Goal: Transaction & Acquisition: Purchase product/service

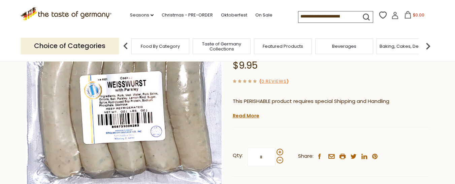
scroll to position [101, 0]
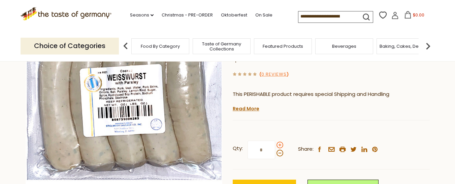
click at [279, 142] on span at bounding box center [280, 145] width 7 height 7
click at [275, 141] on input "*" at bounding box center [262, 150] width 28 height 19
click at [280, 150] on span at bounding box center [280, 153] width 7 height 7
click at [275, 141] on input "*" at bounding box center [262, 150] width 28 height 19
click at [281, 142] on span at bounding box center [280, 145] width 7 height 7
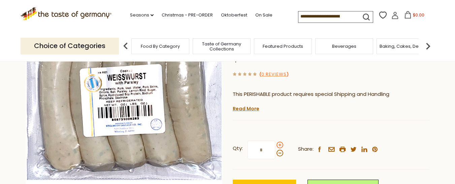
click at [275, 141] on input "*" at bounding box center [262, 150] width 28 height 19
type input "*"
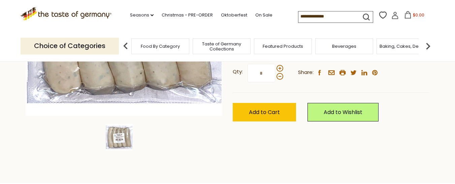
scroll to position [135, 0]
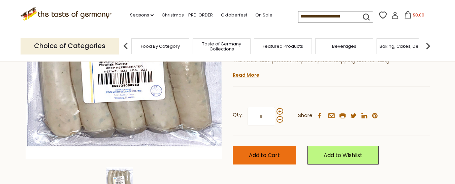
click at [271, 152] on span "Add to Cart" at bounding box center [264, 156] width 31 height 8
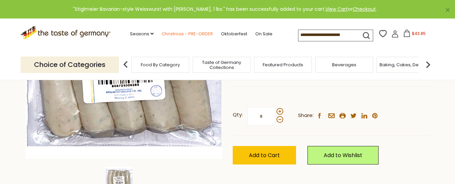
click at [177, 33] on link "Christmas - PRE-ORDER" at bounding box center [187, 33] width 51 height 7
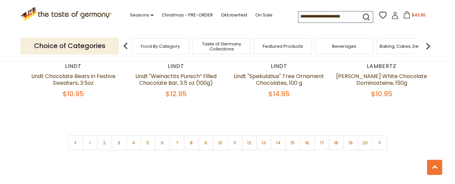
scroll to position [1650, 0]
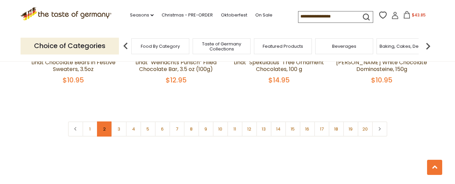
click at [105, 122] on link "2" at bounding box center [104, 129] width 15 height 15
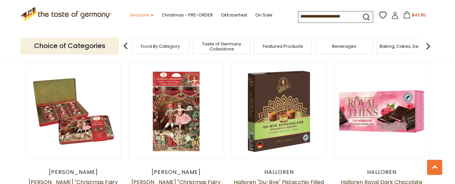
scroll to position [354, 0]
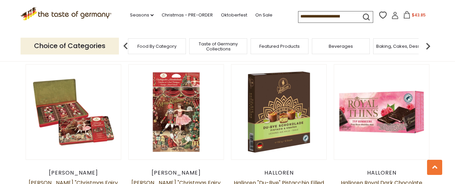
click at [146, 48] on span "Food By Category" at bounding box center [156, 46] width 39 height 5
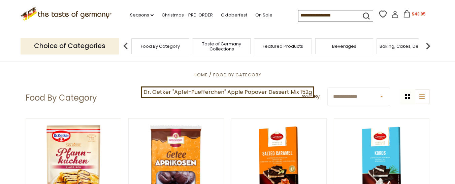
scroll to position [34, 0]
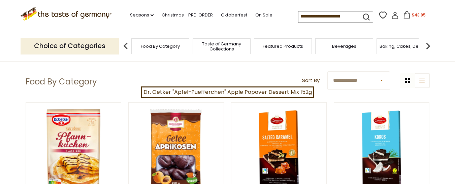
click at [155, 46] on span "Food By Category" at bounding box center [160, 46] width 39 height 5
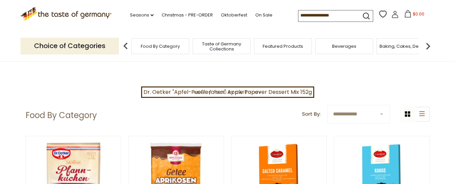
click at [429, 48] on img at bounding box center [427, 45] width 13 height 13
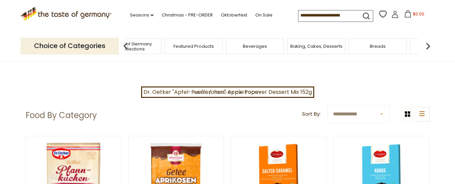
click at [429, 48] on img at bounding box center [427, 45] width 13 height 13
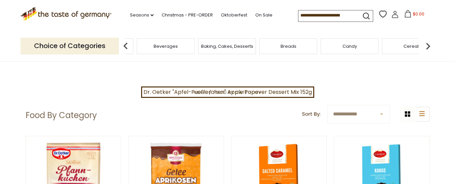
click at [429, 48] on img at bounding box center [427, 45] width 13 height 13
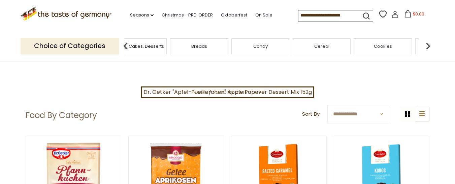
click at [429, 48] on img at bounding box center [427, 45] width 13 height 13
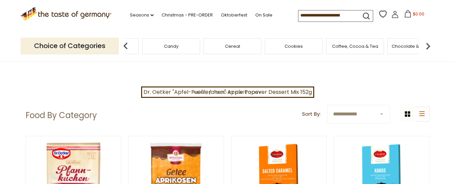
click at [429, 48] on img at bounding box center [427, 45] width 13 height 13
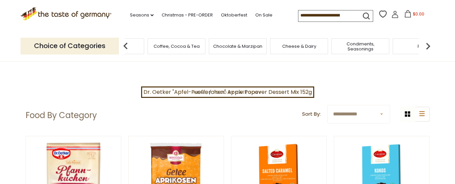
click at [429, 48] on img at bounding box center [427, 45] width 13 height 13
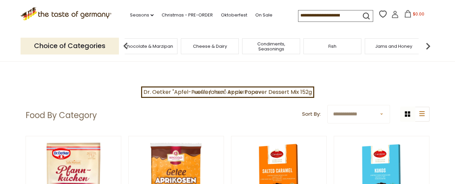
click at [429, 48] on img at bounding box center [427, 45] width 13 height 13
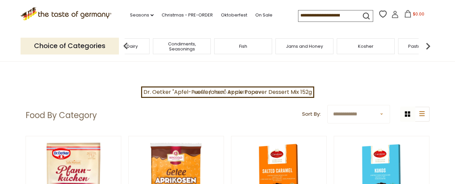
click at [429, 48] on img at bounding box center [427, 45] width 13 height 13
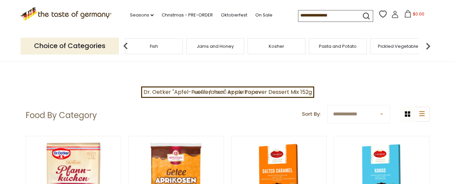
click at [428, 48] on img at bounding box center [427, 45] width 13 height 13
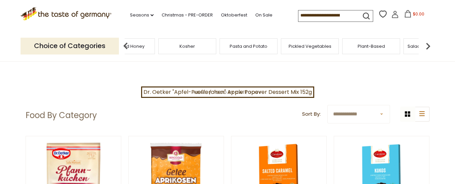
click at [128, 46] on img at bounding box center [125, 45] width 13 height 13
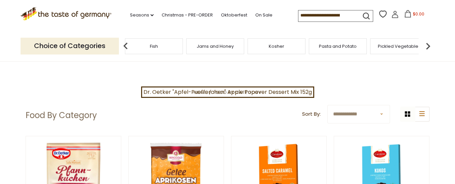
click at [427, 46] on img at bounding box center [427, 45] width 13 height 13
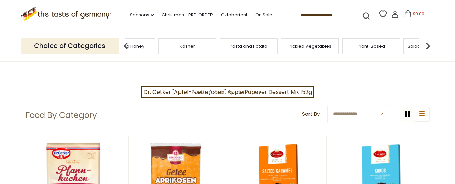
click at [427, 46] on img at bounding box center [427, 45] width 13 height 13
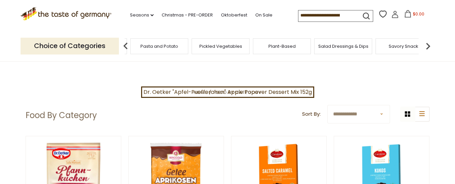
click at [427, 46] on img at bounding box center [427, 45] width 13 height 13
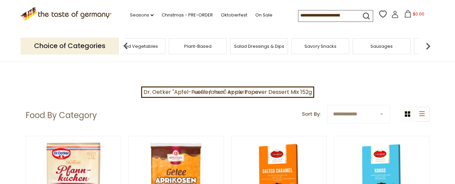
click at [384, 48] on span "Sausages" at bounding box center [381, 46] width 22 height 5
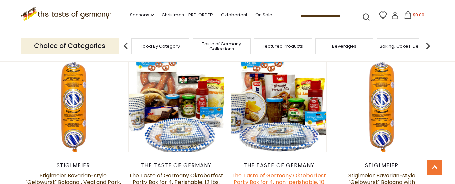
scroll to position [1617, 0]
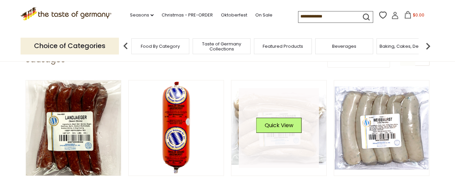
scroll to position [185, 0]
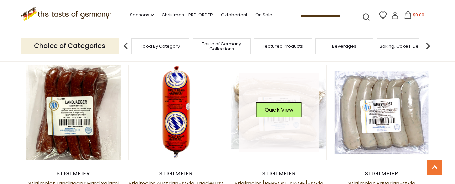
click at [265, 138] on link at bounding box center [279, 113] width 80 height 80
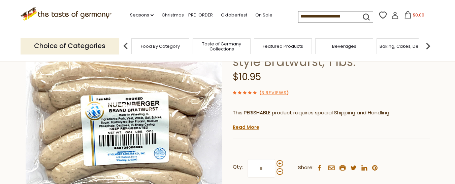
scroll to position [101, 0]
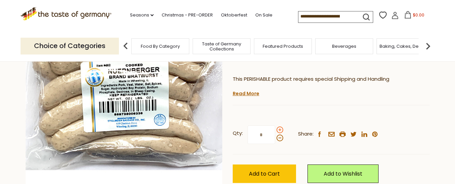
click at [278, 130] on span at bounding box center [280, 130] width 7 height 7
click at [275, 130] on input "*" at bounding box center [262, 135] width 28 height 19
type input "*"
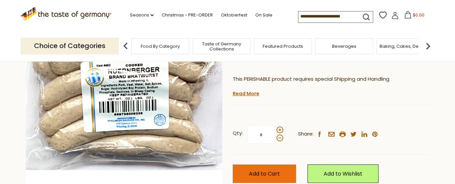
click at [270, 176] on span "Add to Cart" at bounding box center [264, 174] width 31 height 8
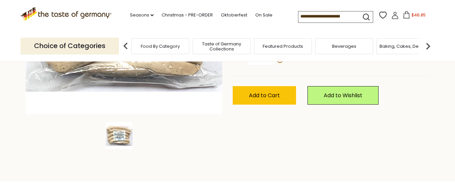
scroll to position [168, 0]
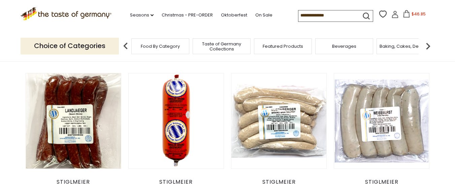
scroll to position [185, 0]
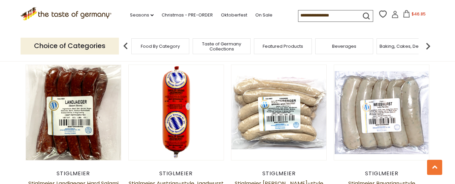
click at [417, 12] on span "$46.85" at bounding box center [419, 14] width 14 height 6
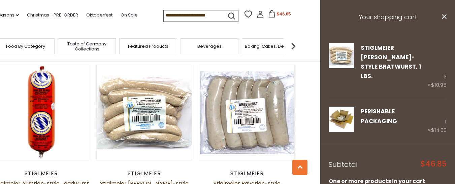
click at [442, 15] on icon "close" at bounding box center [444, 16] width 5 height 5
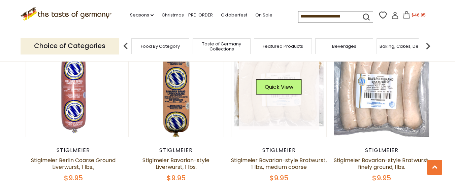
scroll to position [387, 0]
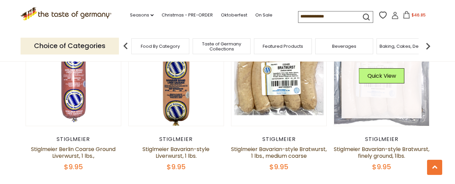
click at [387, 96] on link at bounding box center [382, 78] width 80 height 80
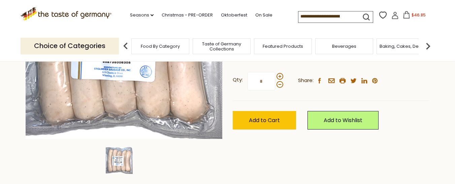
scroll to position [168, 0]
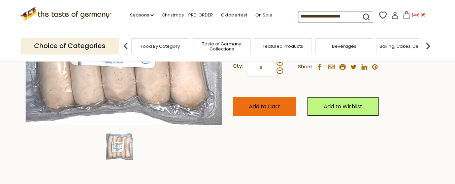
click at [270, 106] on span "Add to Cart" at bounding box center [264, 107] width 31 height 8
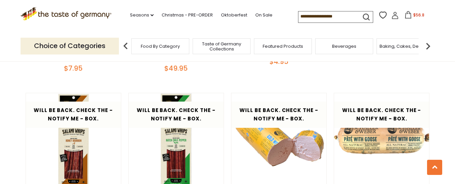
scroll to position [1162, 0]
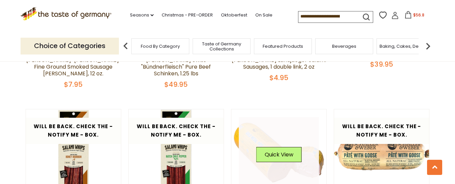
click at [271, 128] on link at bounding box center [279, 157] width 80 height 80
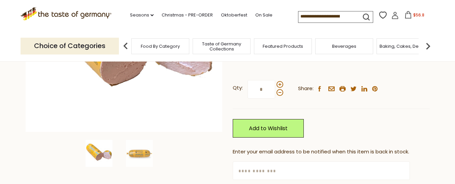
scroll to position [168, 0]
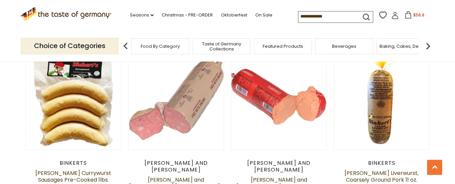
scroll to position [522, 0]
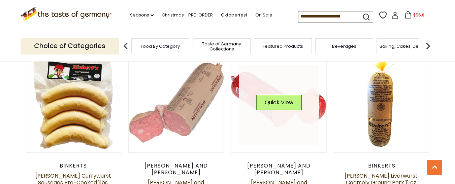
click at [271, 123] on link at bounding box center [279, 105] width 80 height 80
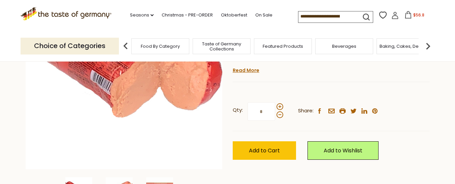
scroll to position [135, 0]
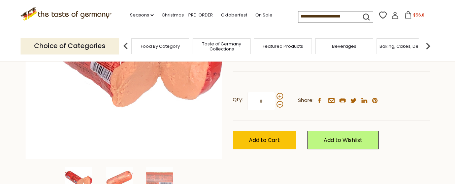
click at [413, 14] on span "$56.8" at bounding box center [418, 15] width 11 height 6
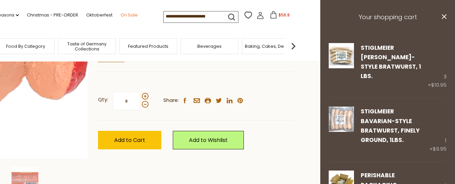
click at [125, 13] on link "On Sale" at bounding box center [129, 14] width 17 height 7
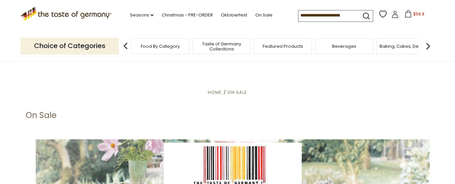
click at [425, 47] on img at bounding box center [427, 45] width 13 height 13
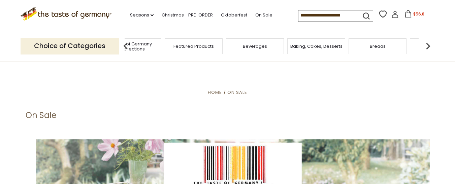
click at [374, 47] on span "Breads" at bounding box center [378, 46] width 16 height 5
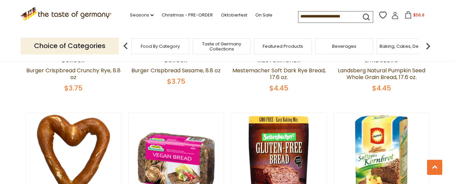
scroll to position [269, 0]
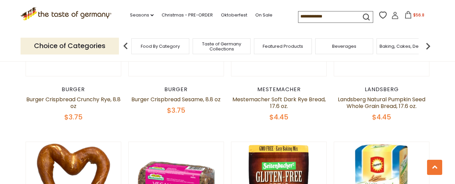
click at [416, 13] on span "$56.8" at bounding box center [418, 15] width 11 height 6
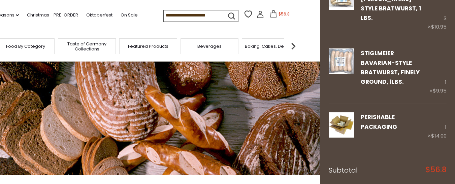
scroll to position [128, 0]
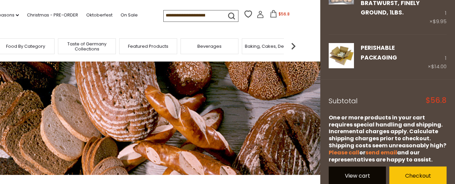
click at [351, 168] on link "View cart" at bounding box center [357, 176] width 57 height 19
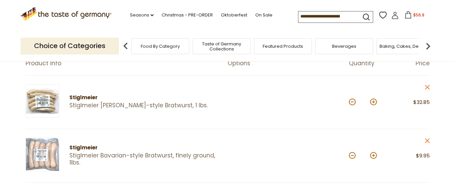
scroll to position [67, 0]
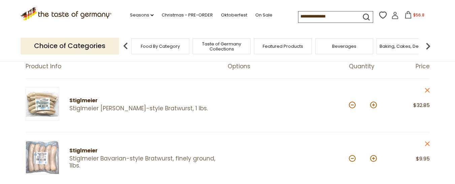
click at [427, 45] on img at bounding box center [427, 45] width 13 height 13
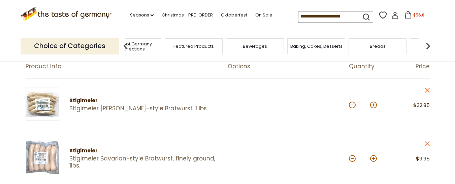
click at [427, 45] on img at bounding box center [427, 45] width 13 height 13
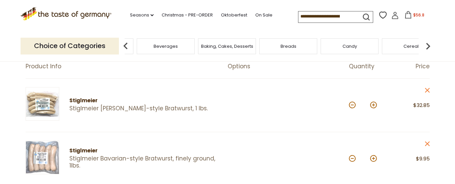
click at [427, 45] on img at bounding box center [427, 45] width 13 height 13
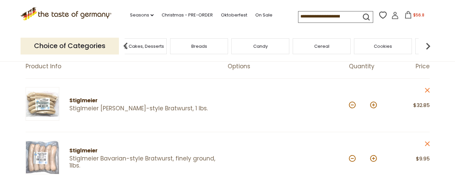
click at [427, 45] on img at bounding box center [427, 45] width 13 height 13
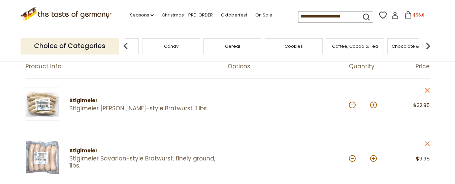
click at [427, 45] on img at bounding box center [427, 45] width 13 height 13
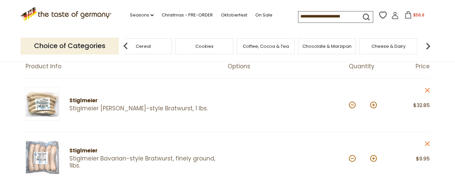
click at [427, 45] on img at bounding box center [427, 45] width 13 height 13
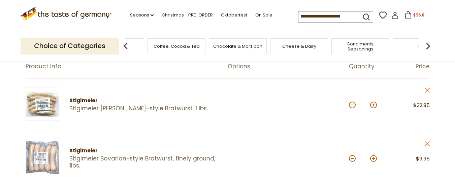
click at [427, 45] on img at bounding box center [427, 45] width 13 height 13
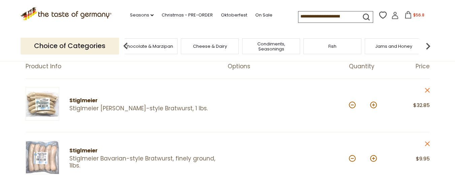
click at [427, 45] on img at bounding box center [427, 45] width 13 height 13
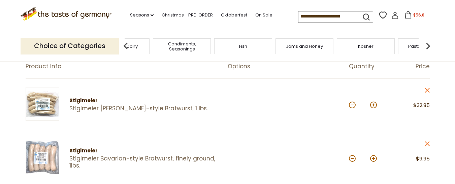
click at [427, 45] on img at bounding box center [427, 45] width 13 height 13
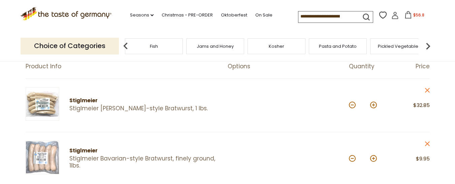
click at [427, 45] on img at bounding box center [427, 45] width 13 height 13
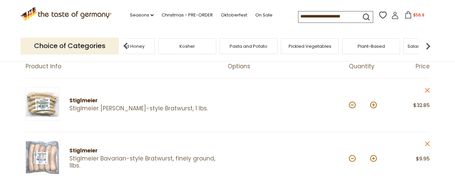
click at [427, 45] on img at bounding box center [427, 45] width 13 height 13
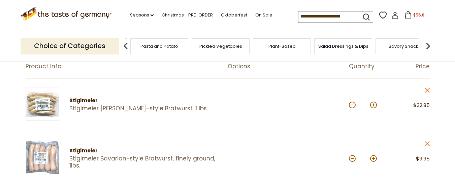
click at [427, 45] on img at bounding box center [427, 45] width 13 height 13
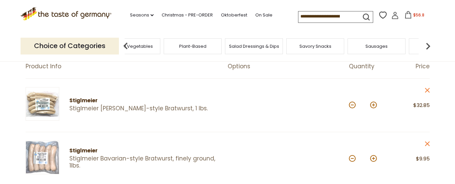
click at [372, 47] on span "Sausages" at bounding box center [376, 46] width 22 height 5
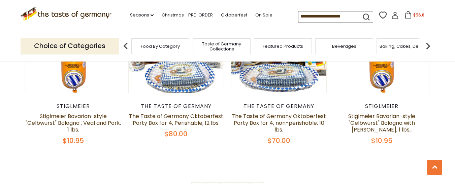
scroll to position [1617, 0]
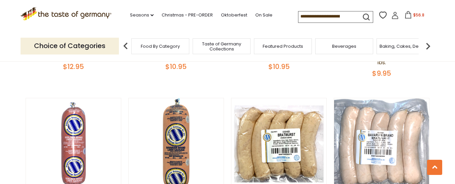
scroll to position [219, 0]
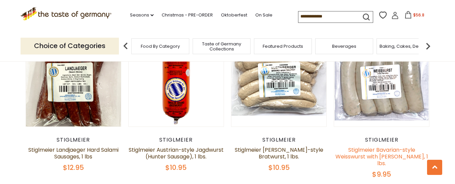
click at [383, 155] on link "Stiglmeier Bavarian-style Weisswurst with [PERSON_NAME], 1 lbs." at bounding box center [381, 156] width 93 height 21
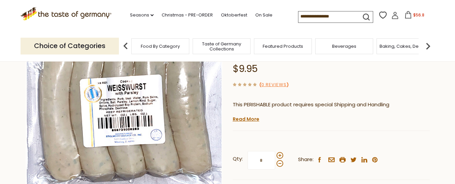
scroll to position [135, 0]
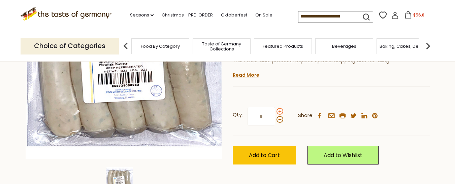
click at [281, 108] on span at bounding box center [280, 111] width 7 height 7
click at [275, 107] on input "*" at bounding box center [262, 116] width 28 height 19
type input "*"
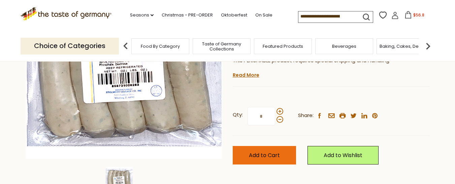
click at [273, 152] on span "Add to Cart" at bounding box center [264, 156] width 31 height 8
